Goal: Ask a question

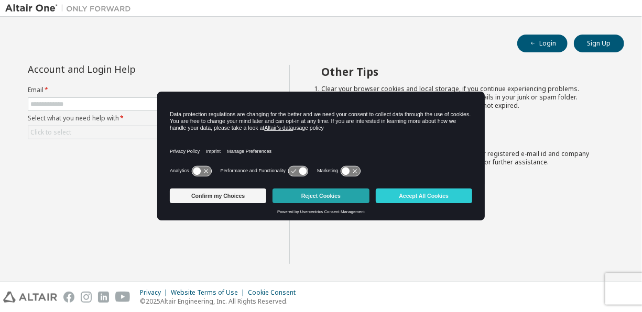
click at [338, 190] on button "Reject Cookies" at bounding box center [320, 196] width 96 height 15
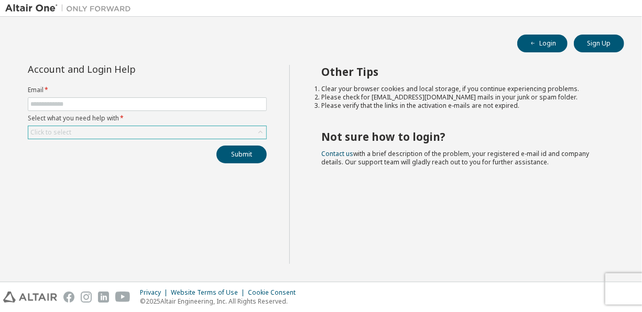
click at [154, 131] on div "Click to select" at bounding box center [147, 132] width 238 height 13
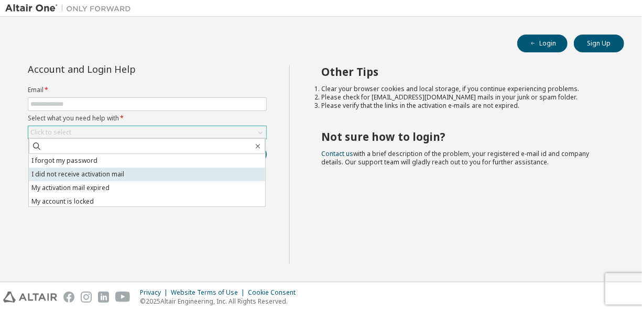
click at [129, 170] on li "I did not receive activation mail" at bounding box center [147, 175] width 236 height 14
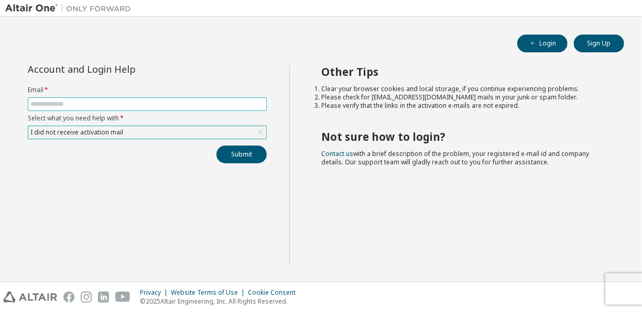
click at [129, 105] on input "text" at bounding box center [147, 104] width 234 height 8
type input "**********"
click at [249, 148] on button "Submit" at bounding box center [241, 155] width 50 height 18
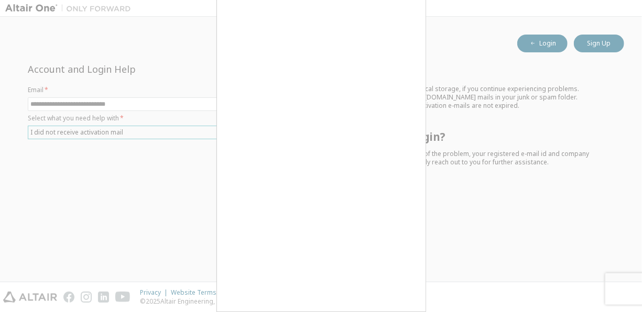
scroll to position [8, 0]
click at [61, 117] on div at bounding box center [321, 156] width 642 height 312
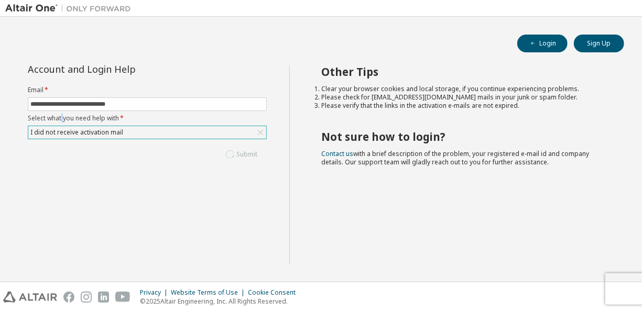
click at [61, 117] on label "Select what you need help with *" at bounding box center [147, 118] width 239 height 8
click at [72, 116] on label "Select what you need help with *" at bounding box center [147, 118] width 239 height 8
click at [87, 114] on label "Select what you need help with *" at bounding box center [147, 118] width 239 height 8
click at [133, 103] on input "**********" at bounding box center [147, 104] width 234 height 8
click at [207, 72] on div "Account and Login Help" at bounding box center [123, 69] width 191 height 8
